Goal: Navigation & Orientation: Find specific page/section

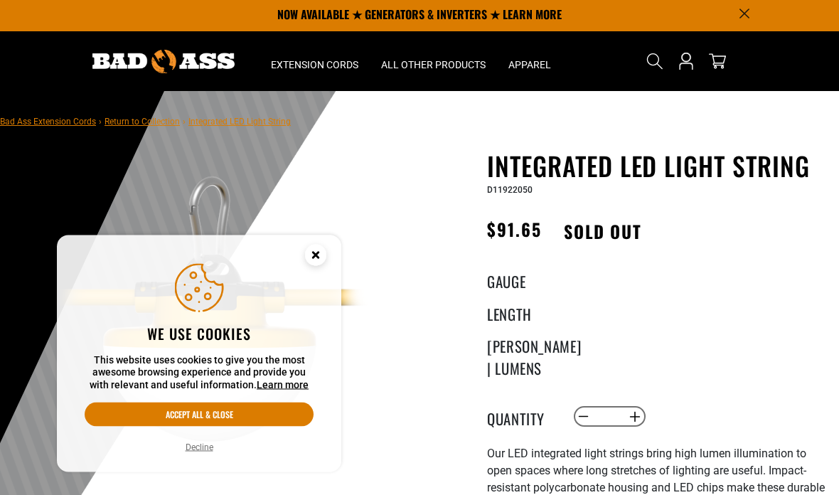
scroll to position [3, 0]
click at [139, 427] on button "Accept all & close" at bounding box center [199, 414] width 229 height 24
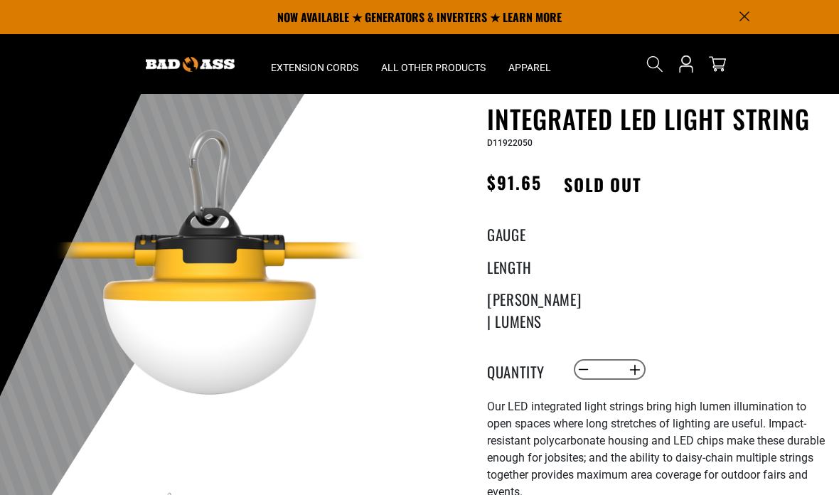
scroll to position [0, 0]
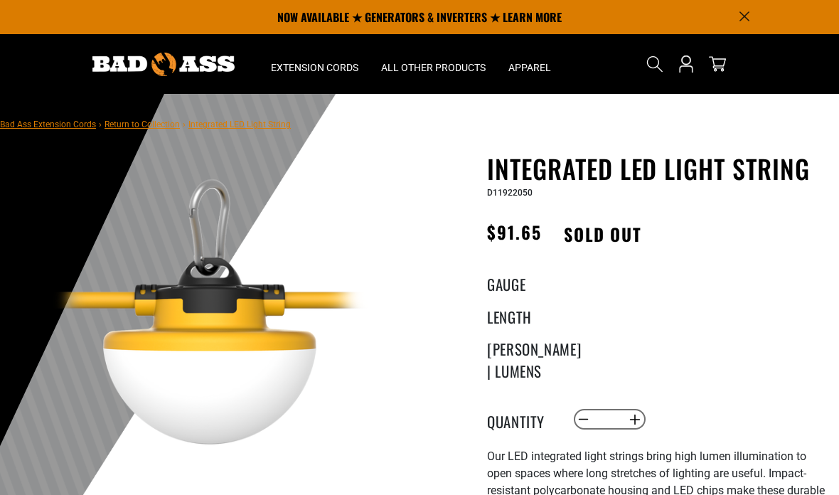
click at [229, 136] on div "Bad Ass Extension Cords › Return to Collection › Integrated LED Light String" at bounding box center [145, 124] width 291 height 38
click at [227, 141] on div "Bad Ass Extension Cords › Return to Collection › Integrated LED Light String" at bounding box center [145, 124] width 291 height 38
click at [143, 129] on link "Return to Collection" at bounding box center [142, 124] width 75 height 10
click at [259, 130] on nav "Bad Ass Extension Cords › Return to Collection › Integrated LED Light String" at bounding box center [145, 123] width 291 height 17
click at [264, 117] on nav "Bad Ass Extension Cords › Return to Collection › Integrated LED Light String" at bounding box center [145, 123] width 291 height 17
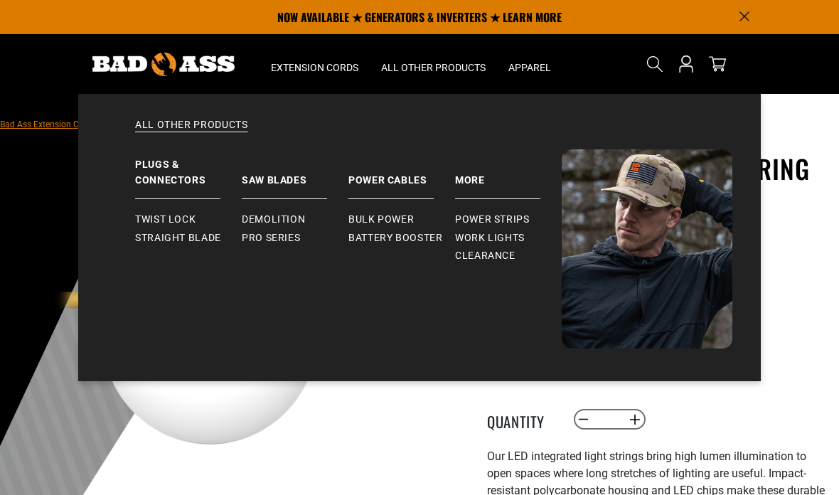
click at [491, 237] on span "Work Lights" at bounding box center [490, 238] width 70 height 13
